Goal: Task Accomplishment & Management: Use online tool/utility

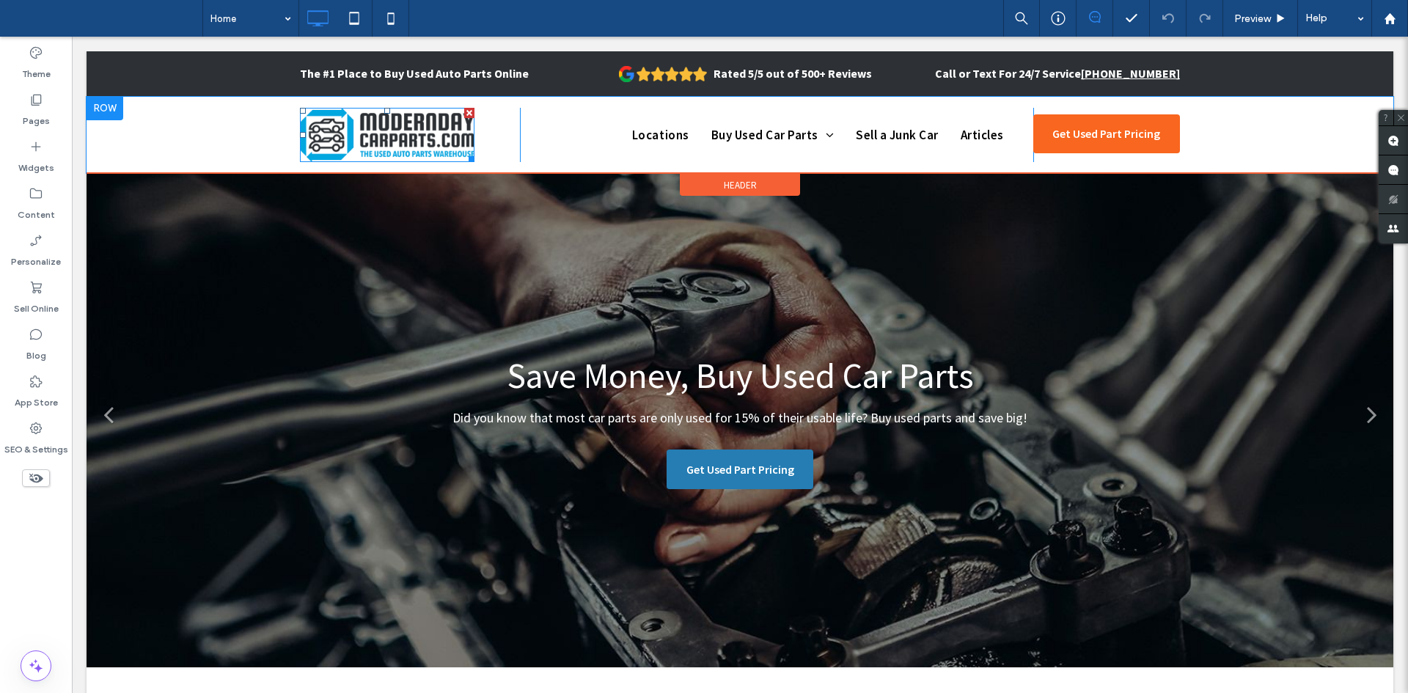
drag, startPoint x: 342, startPoint y: 136, endPoint x: 375, endPoint y: 62, distance: 81.7
click at [342, 136] on img at bounding box center [387, 135] width 174 height 54
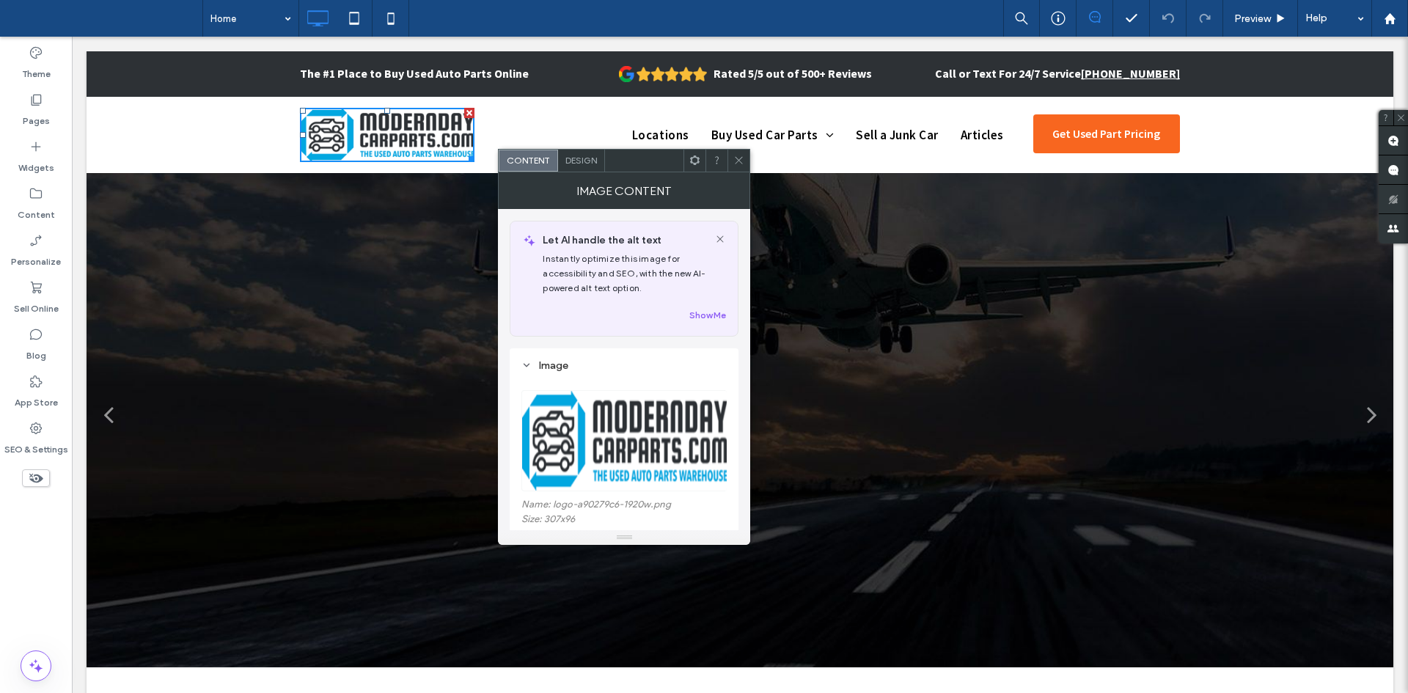
click at [630, 427] on img at bounding box center [624, 440] width 207 height 101
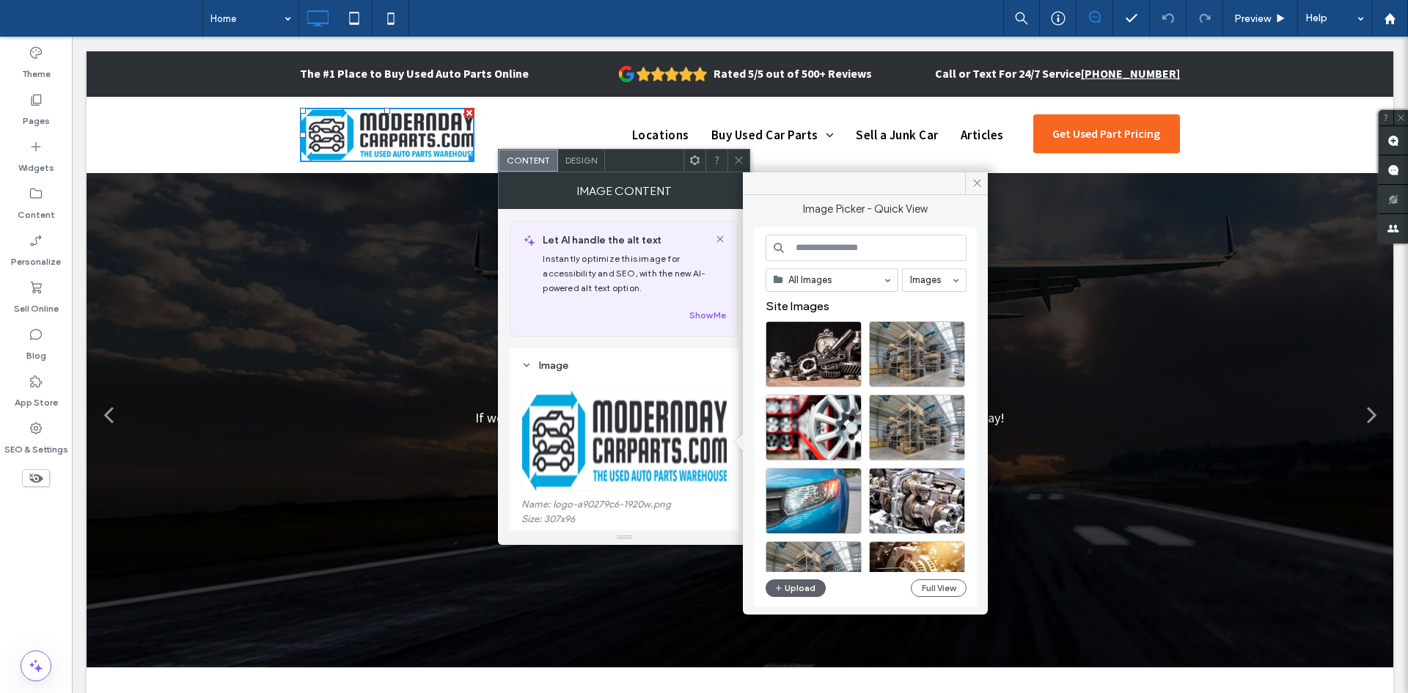
click at [655, 403] on img at bounding box center [624, 440] width 207 height 101
drag, startPoint x: 793, startPoint y: 576, endPoint x: 807, endPoint y: 594, distance: 22.4
click at [807, 594] on div "All Images Images Site Images Upload Full View" at bounding box center [865, 418] width 201 height 366
click at [807, 594] on button "Upload" at bounding box center [795, 588] width 60 height 18
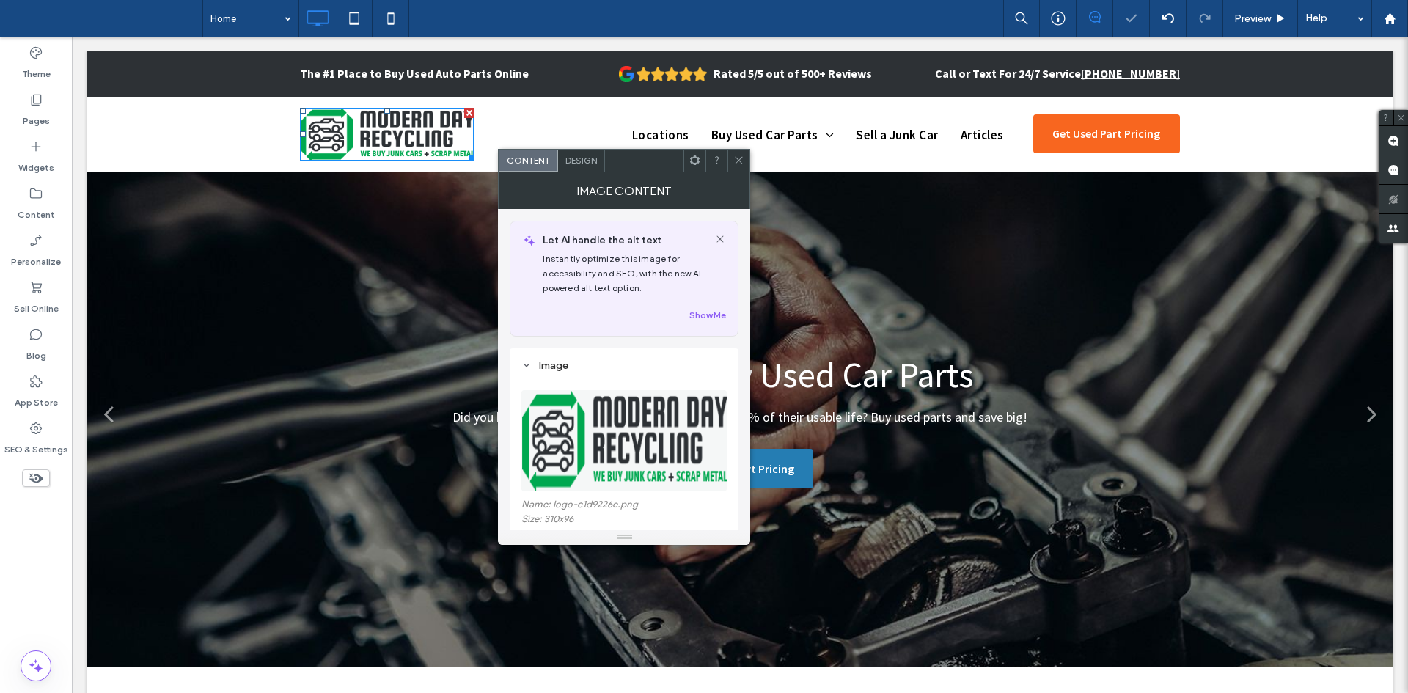
click at [738, 149] on div "Content Design" at bounding box center [624, 160] width 252 height 23
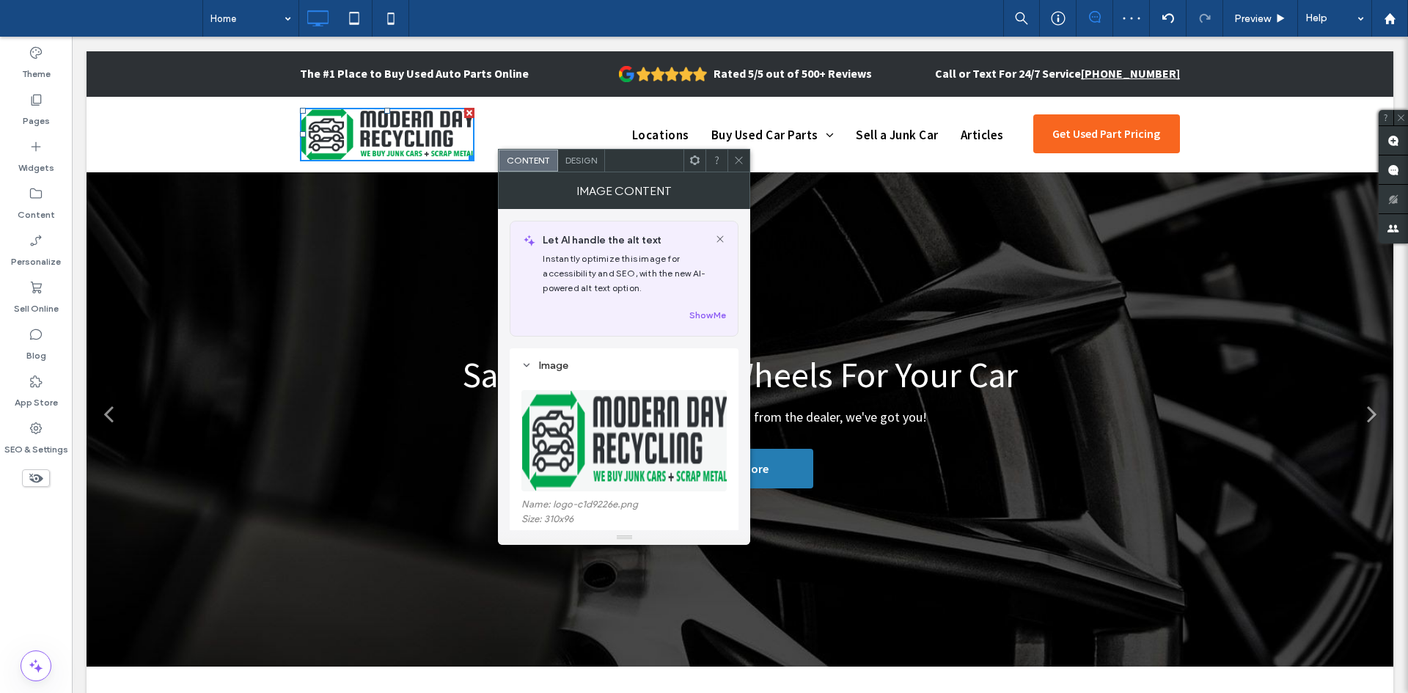
click at [735, 158] on icon at bounding box center [738, 160] width 11 height 11
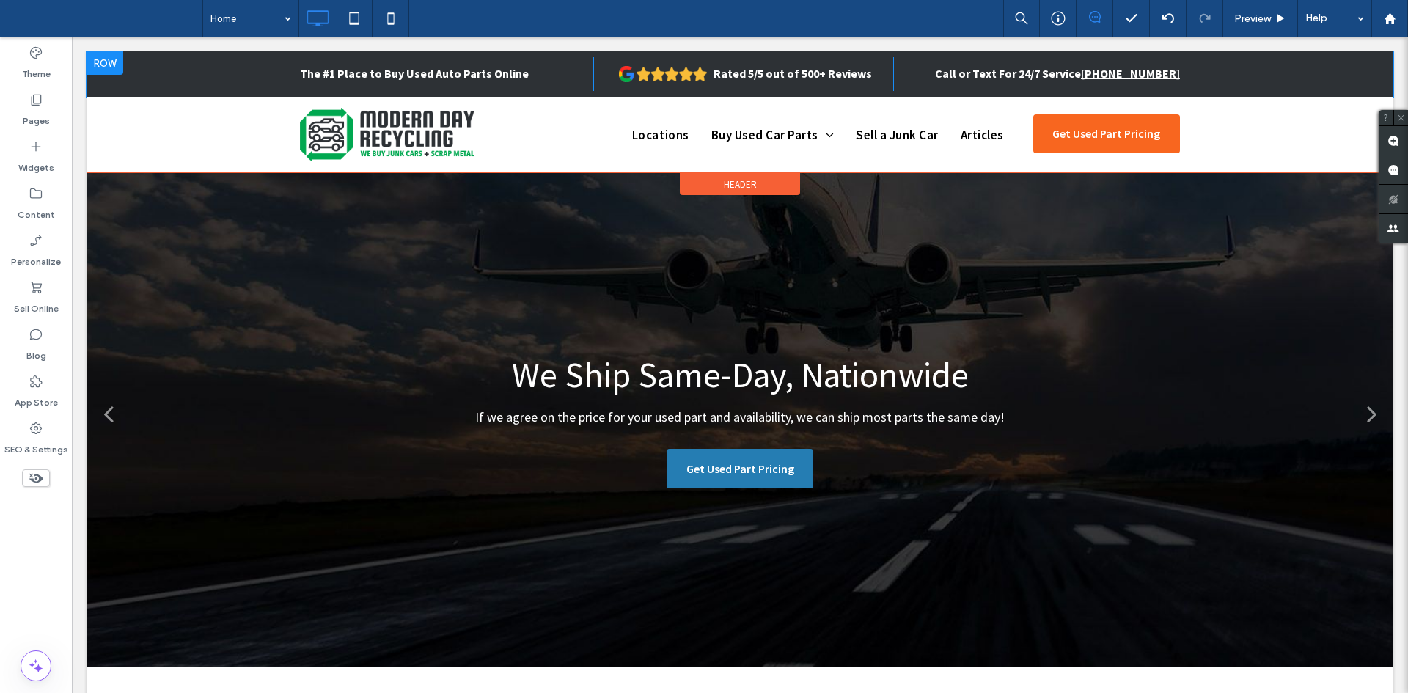
click at [117, 82] on div "The #1 Place to Buy Used Auto Parts Online Click To Paste Rated 5/5 out of 500+…" at bounding box center [740, 73] width 1306 height 45
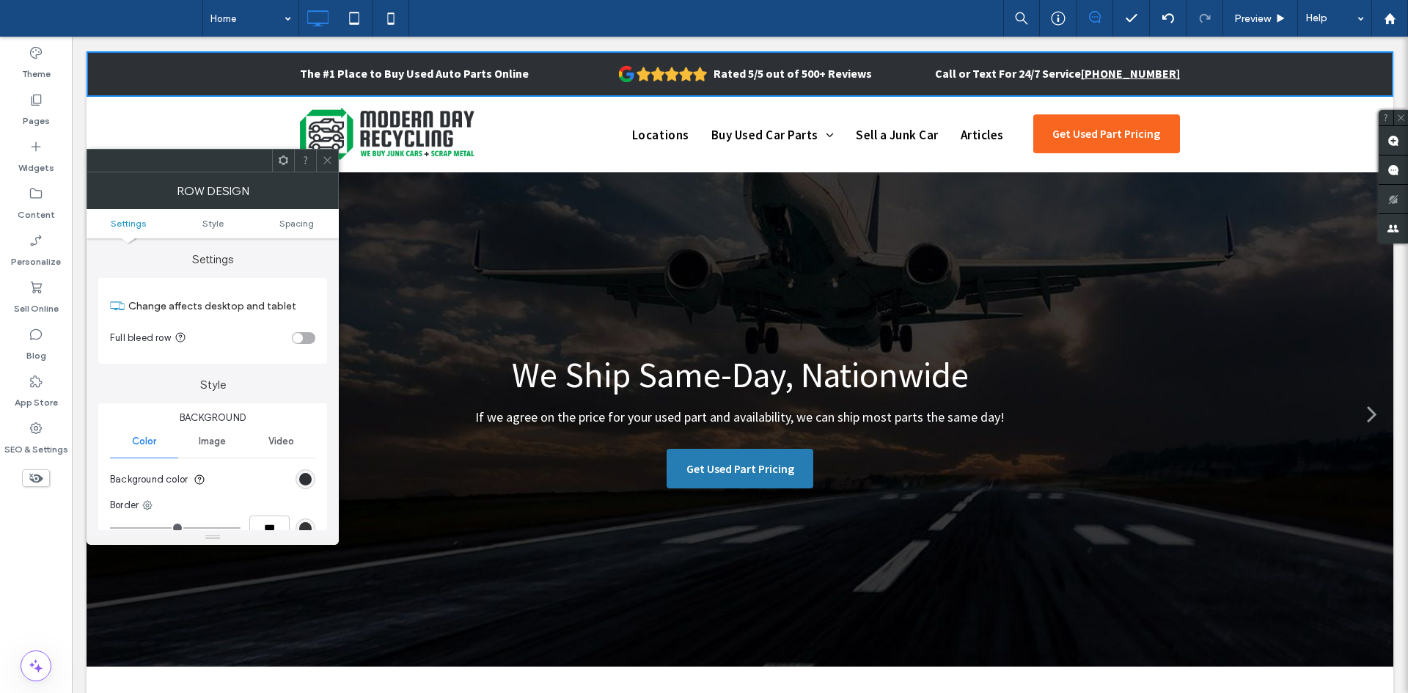
click at [310, 484] on div "rgb(45, 49, 53)" at bounding box center [305, 479] width 12 height 12
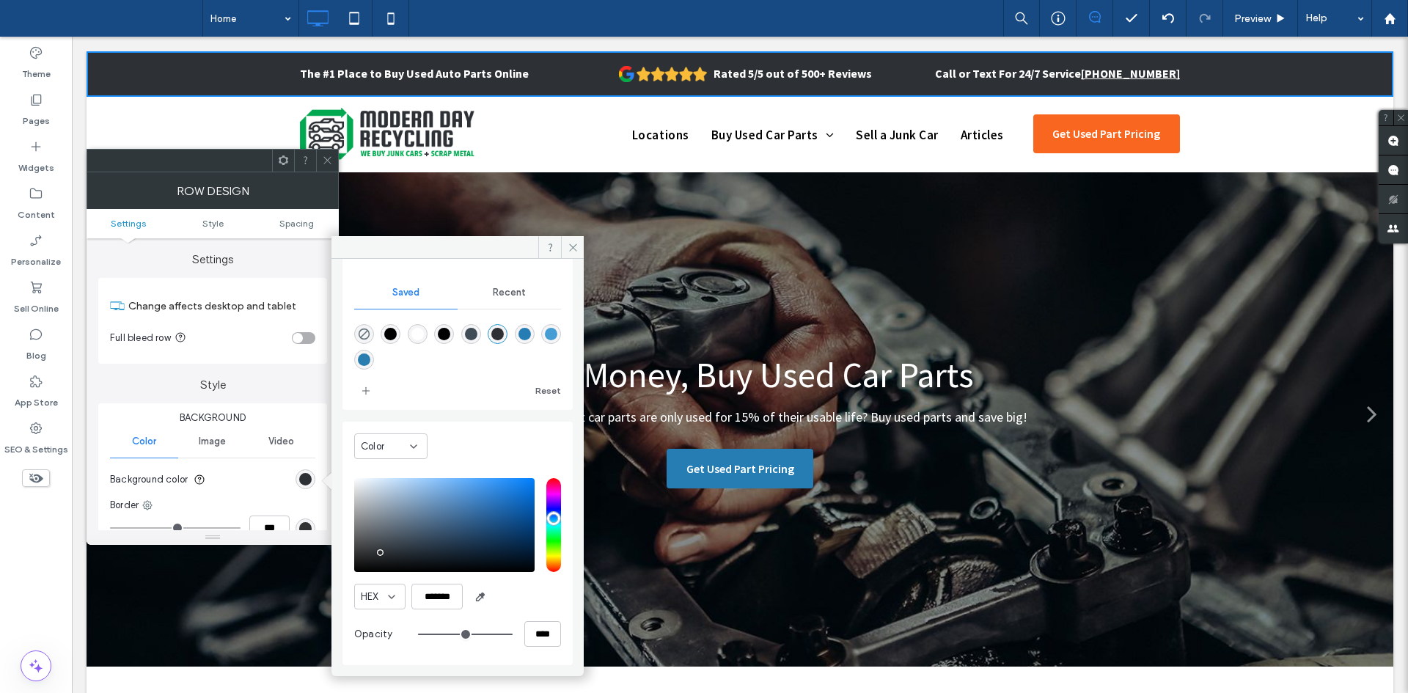
click at [328, 159] on icon at bounding box center [327, 160] width 11 height 11
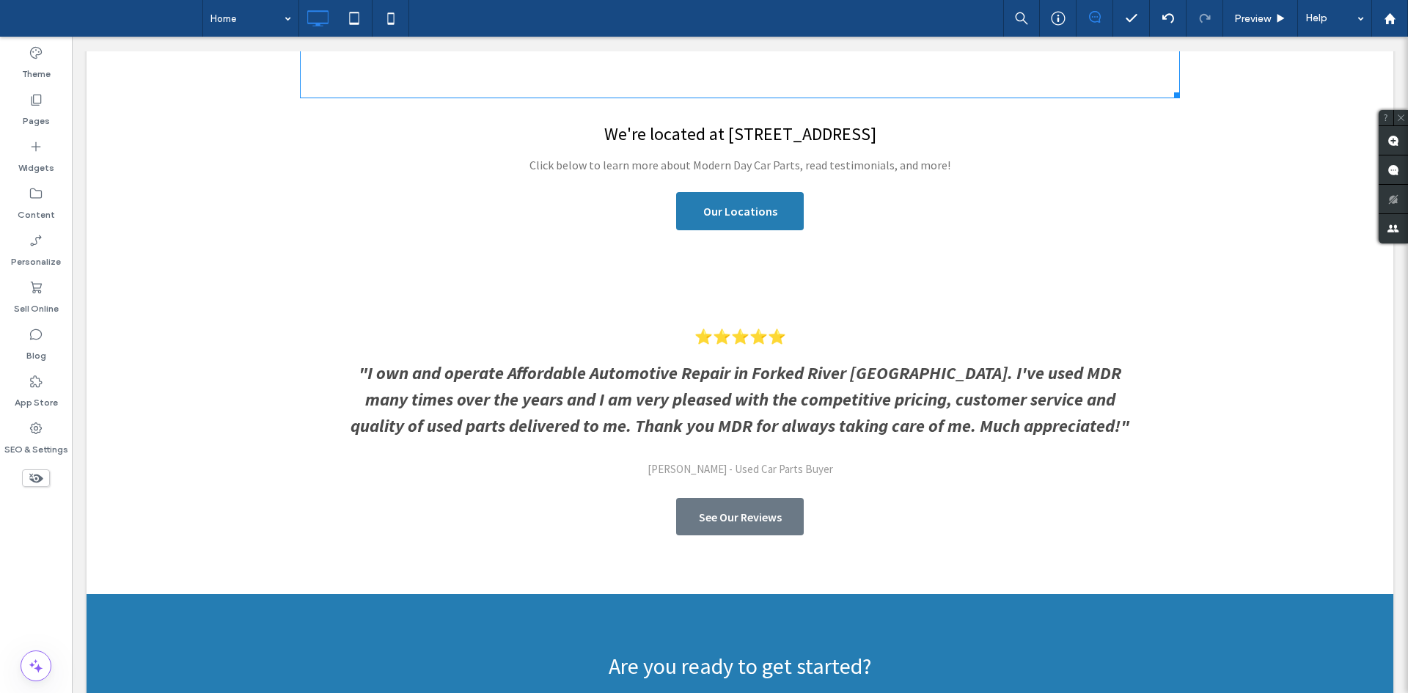
scroll to position [3587, 0]
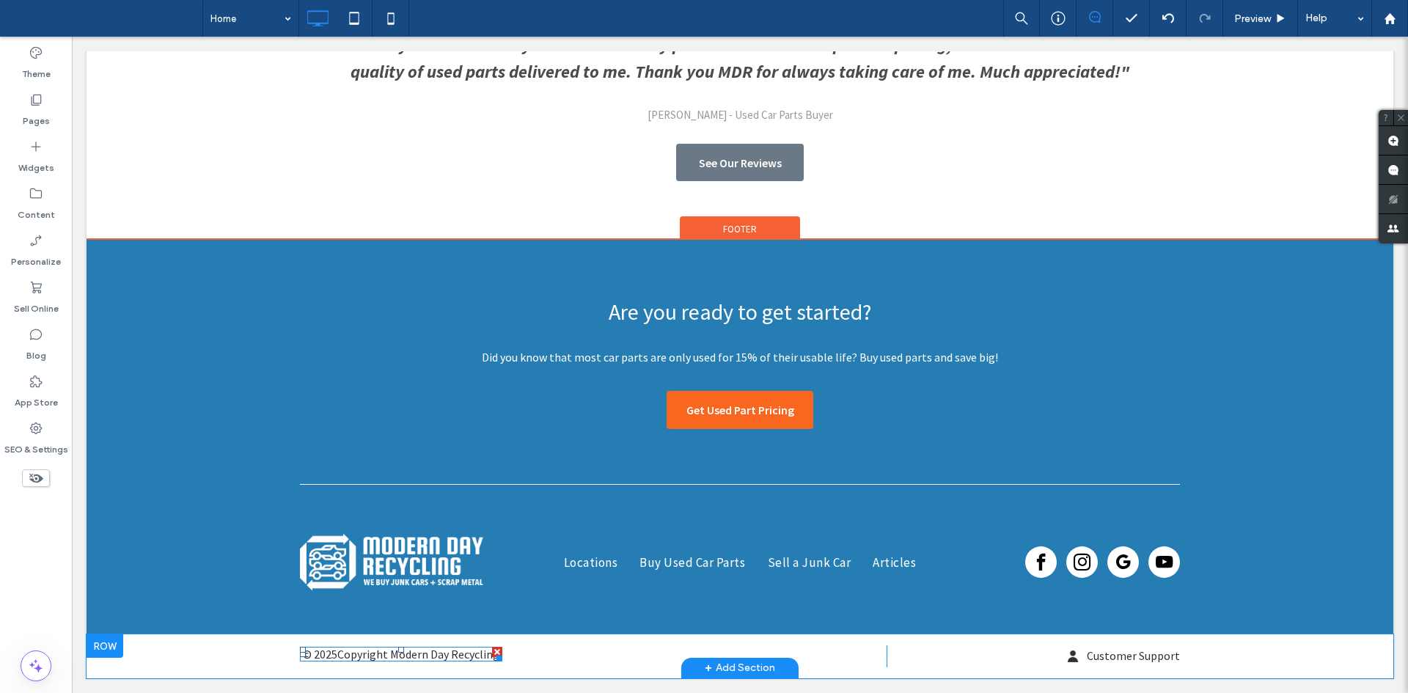
click at [438, 659] on span at bounding box center [401, 654] width 202 height 15
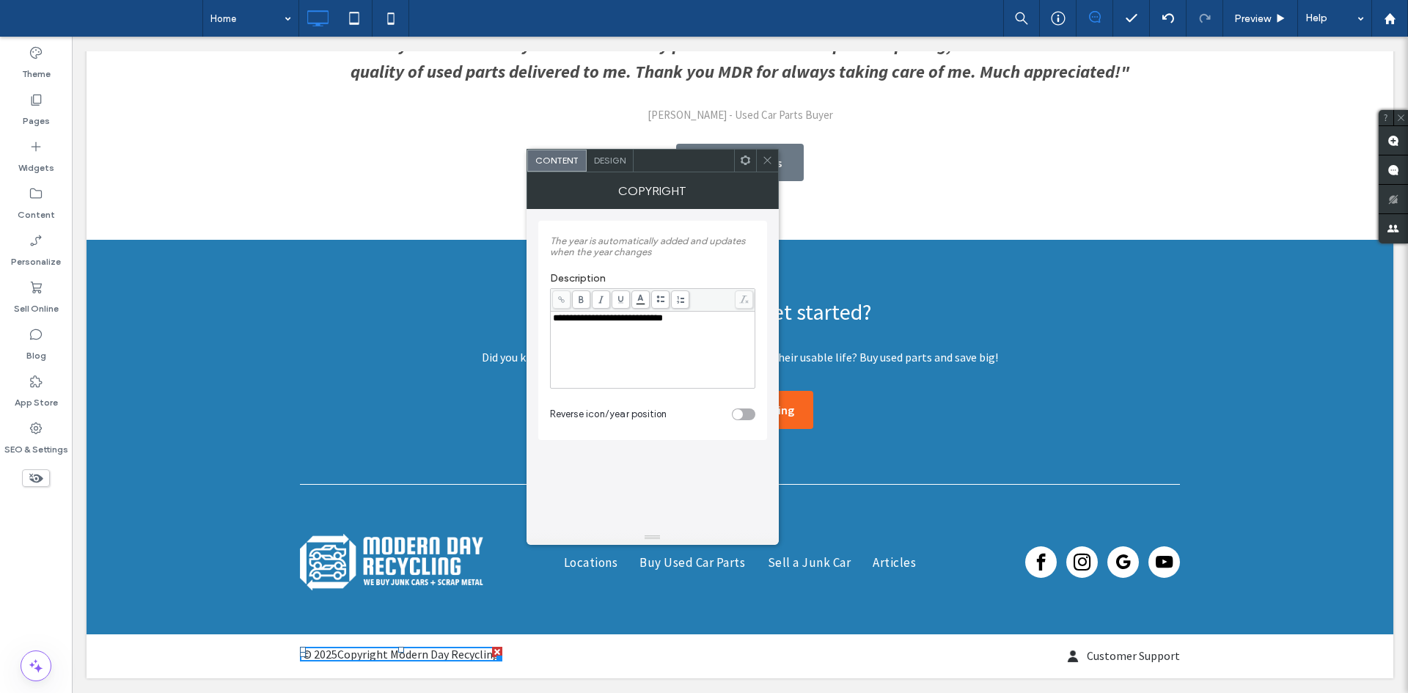
click at [759, 162] on div at bounding box center [767, 161] width 22 height 22
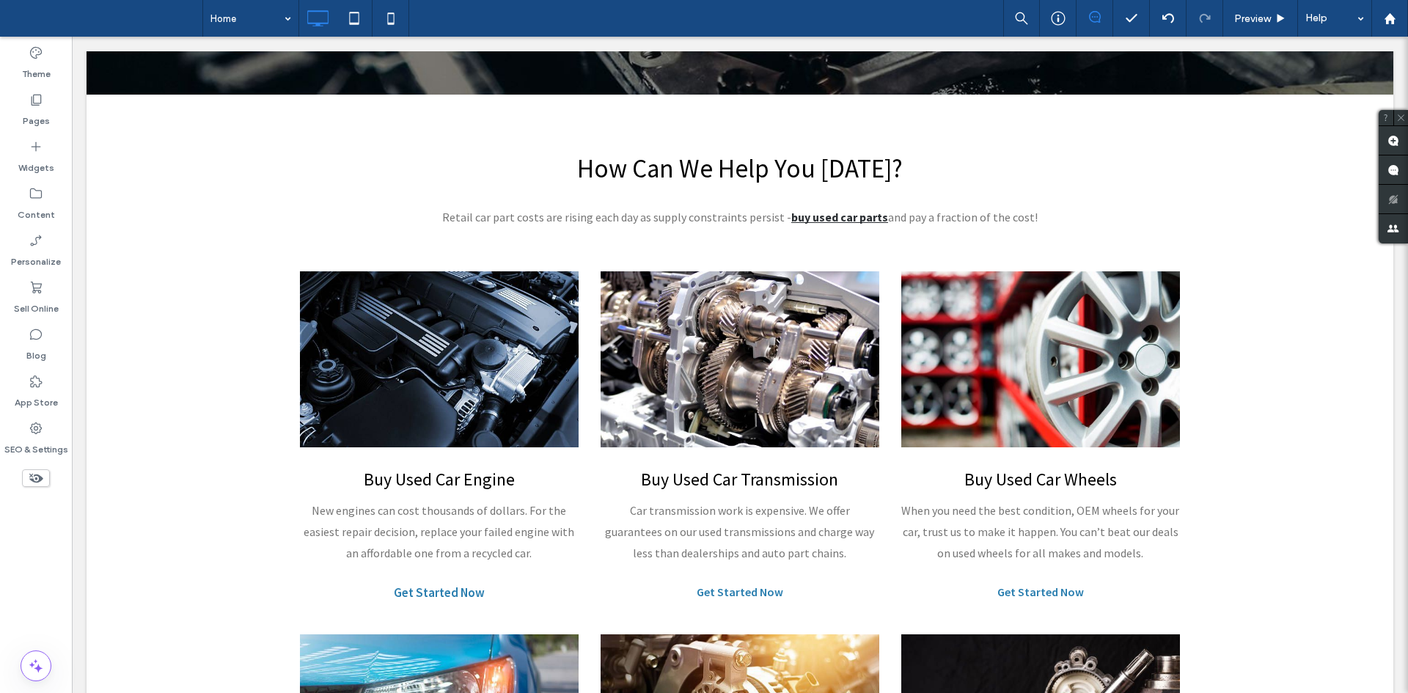
scroll to position [0, 0]
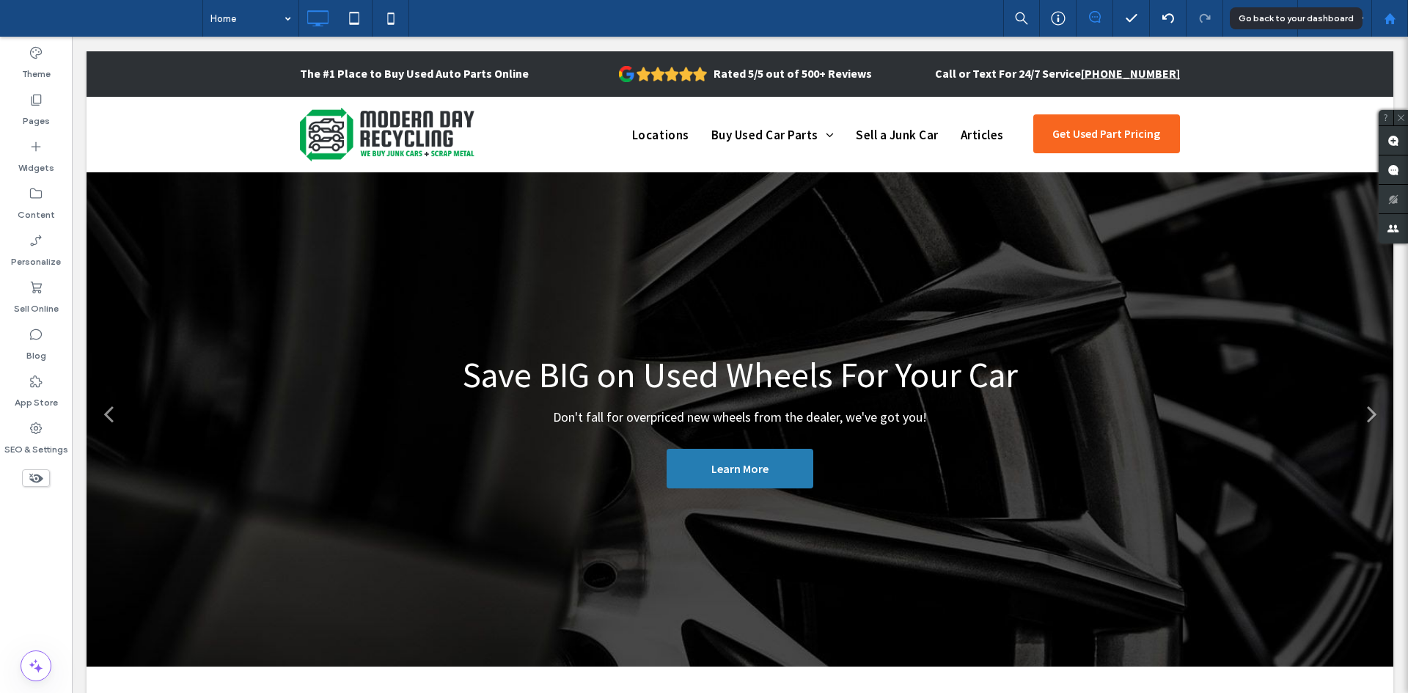
click at [1386, 20] on use at bounding box center [1388, 17] width 11 height 11
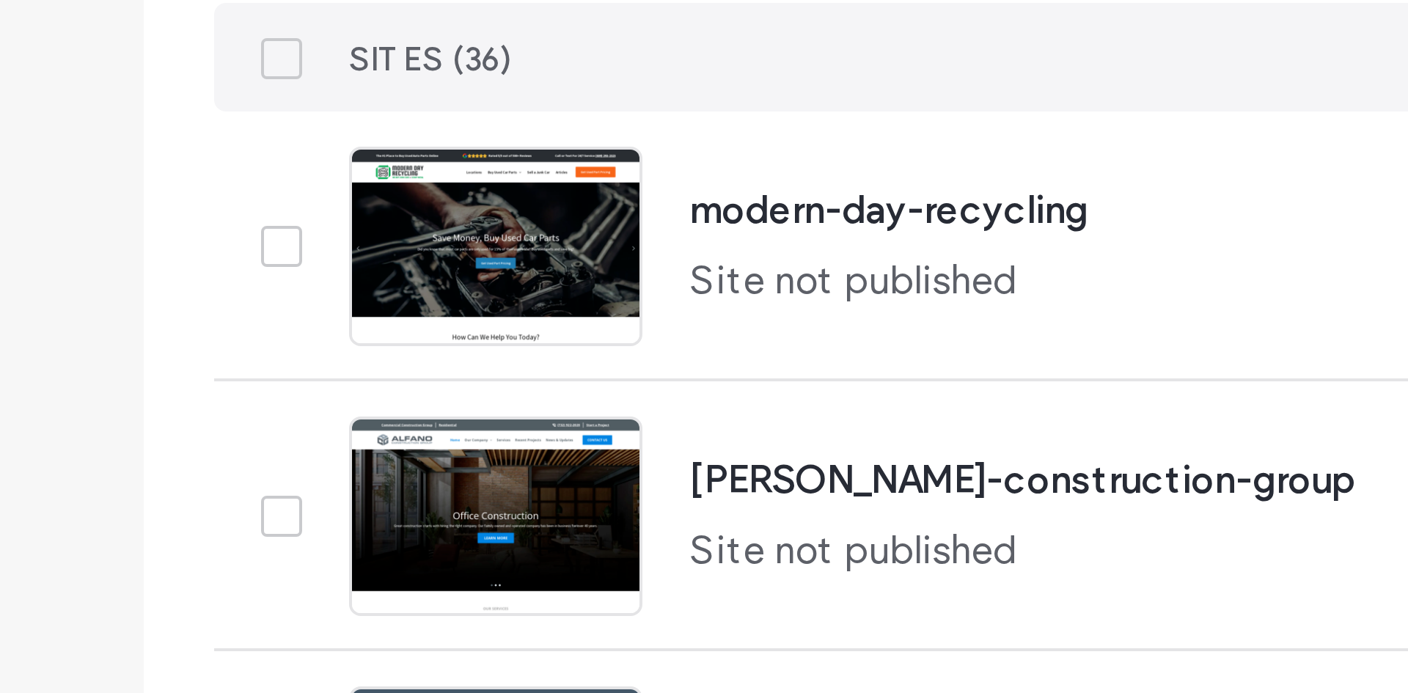
scroll to position [4, 0]
